Goal: Information Seeking & Learning: Check status

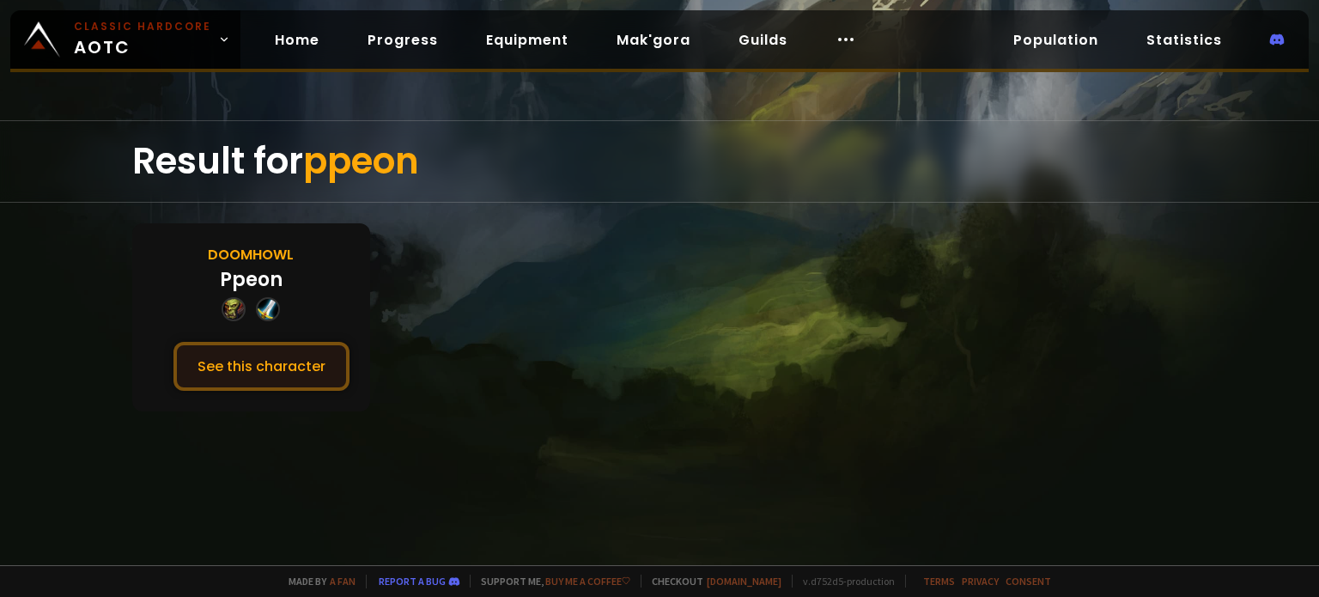
click at [293, 349] on button "See this character" at bounding box center [261, 366] width 176 height 49
click at [281, 343] on button "See this character" at bounding box center [261, 366] width 176 height 49
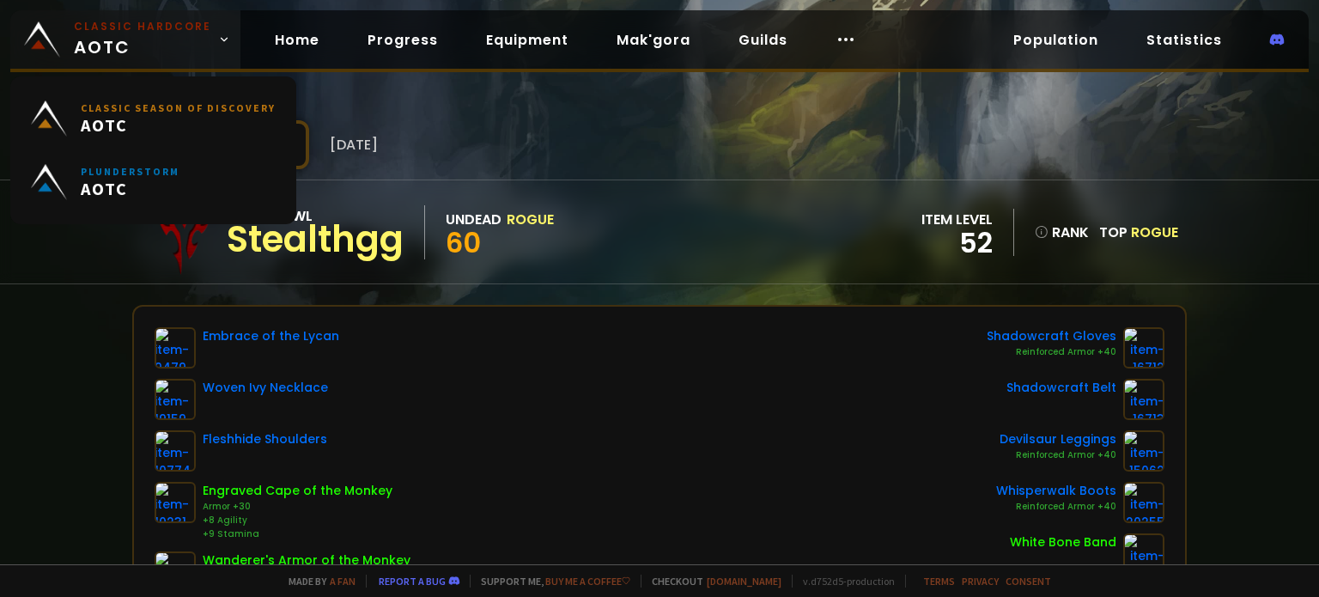
click at [141, 44] on span "Classic Hardcore AOTC" at bounding box center [142, 39] width 137 height 41
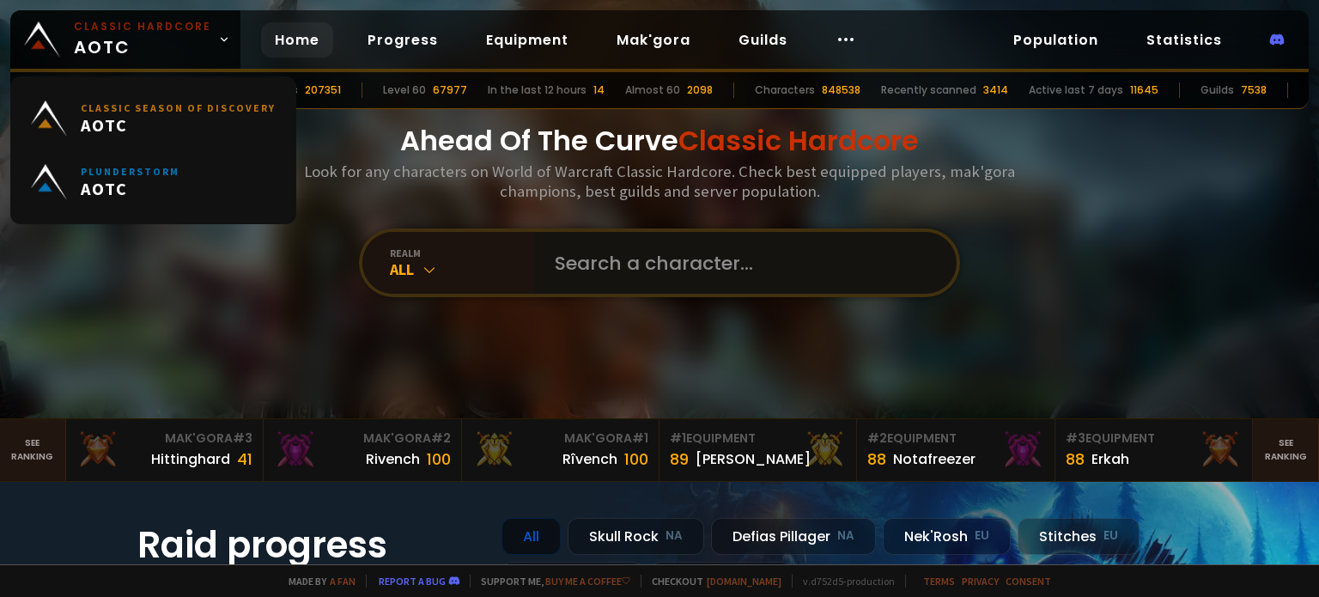
click at [604, 259] on input "text" at bounding box center [740, 263] width 392 height 62
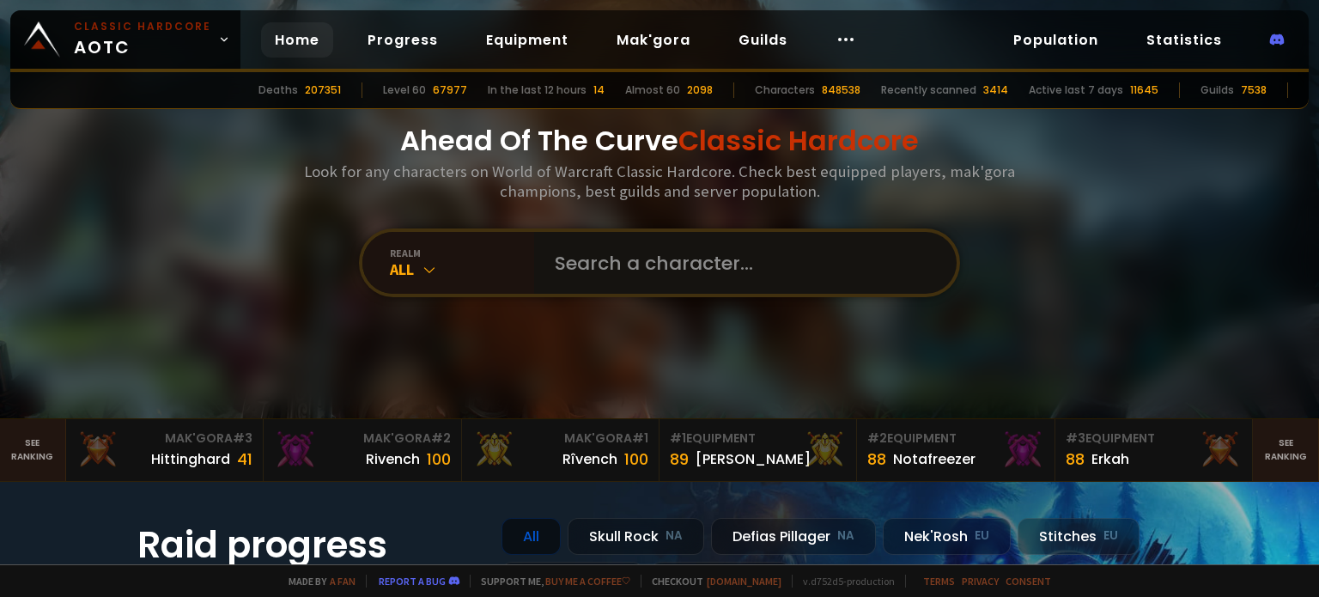
click at [613, 268] on input "text" at bounding box center [740, 263] width 392 height 62
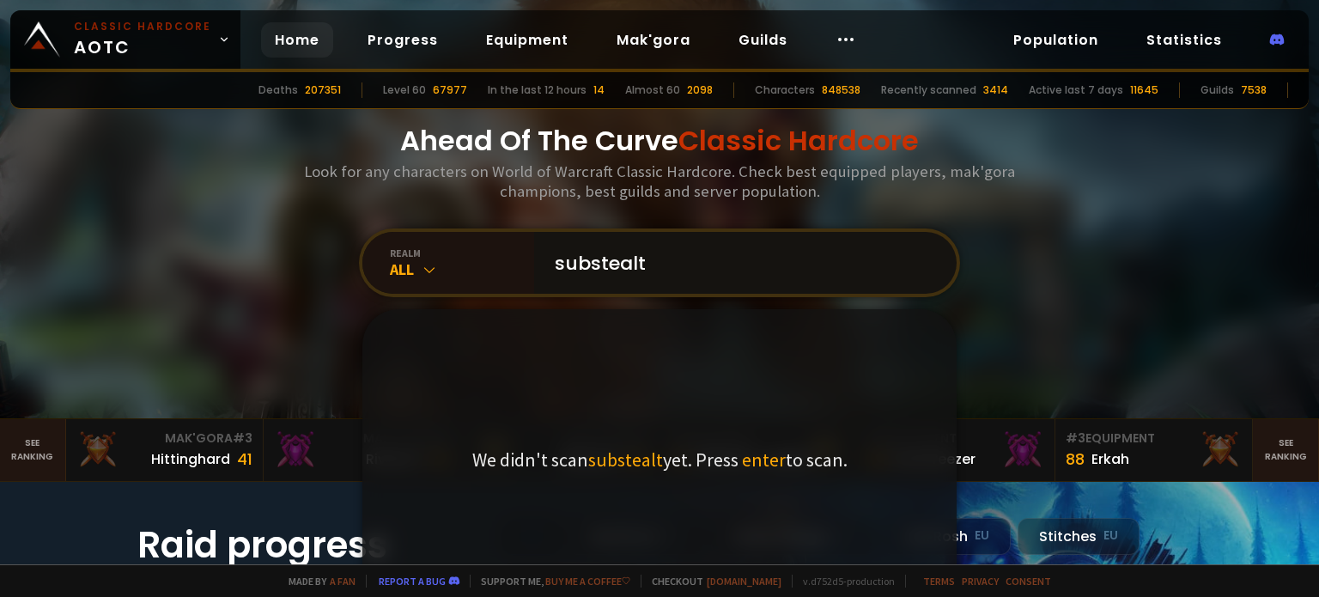
type input "substealth"
drag, startPoint x: 725, startPoint y: 262, endPoint x: 446, endPoint y: 272, distance: 279.3
click at [446, 272] on div "realm All substealth We didn't scan substealth yet. Press enter to scan." at bounding box center [659, 262] width 601 height 69
